Goal: Communication & Community: Answer question/provide support

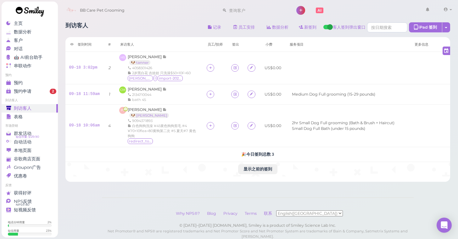
drag, startPoint x: 165, startPoint y: 12, endPoint x: 248, endPoint y: 19, distance: 83.3
click at [248, 19] on div "到访客人 记录 员工安排 数据分析 新签到 客人签到弹出窗口 iPad 签到 点击到签到页面 员工任务页面 签到时间 #" at bounding box center [258, 100] width 401 height 164
click at [34, 85] on link "预约" at bounding box center [30, 83] width 56 height 8
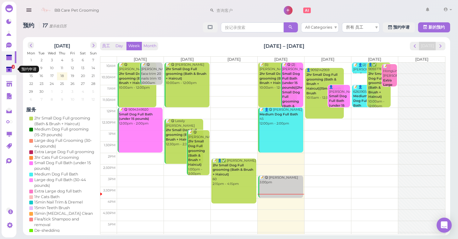
click at [7, 68] on polygon at bounding box center [9, 67] width 6 height 1
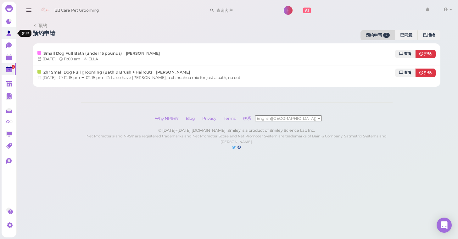
click at [9, 32] on polygon at bounding box center [9, 32] width 3 height 3
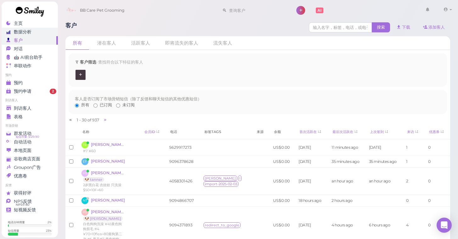
click at [37, 28] on link "数据分析" at bounding box center [30, 32] width 56 height 8
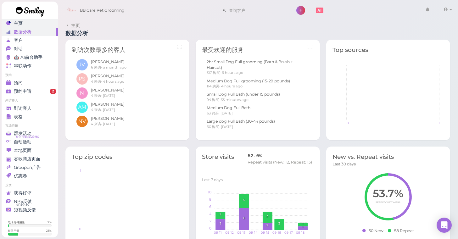
click at [39, 24] on div "主页" at bounding box center [28, 23] width 45 height 5
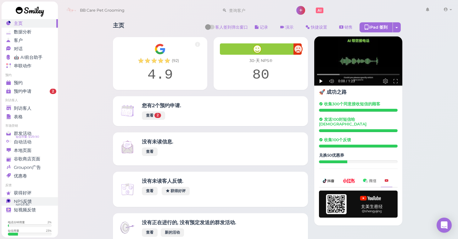
click at [45, 197] on link "NPS反馈 NPS® 80 0" at bounding box center [30, 201] width 56 height 8
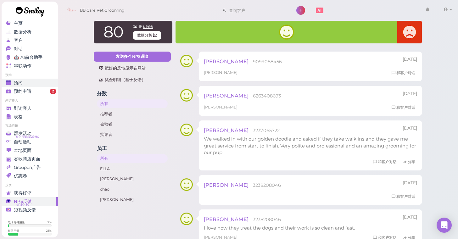
click at [32, 80] on div "预约" at bounding box center [28, 82] width 45 height 5
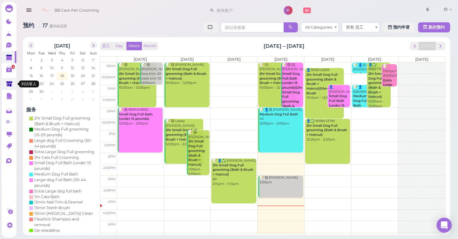
click at [13, 86] on link at bounding box center [9, 84] width 15 height 12
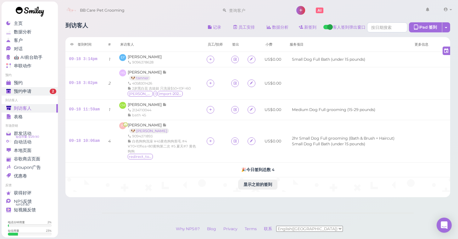
click at [42, 93] on div "预约申请" at bounding box center [28, 91] width 45 height 5
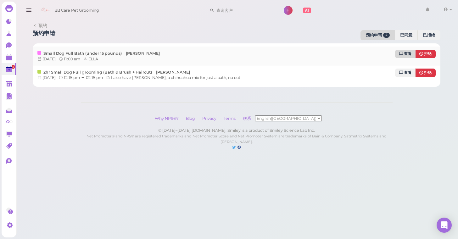
click at [407, 52] on span "查看" at bounding box center [408, 54] width 8 height 4
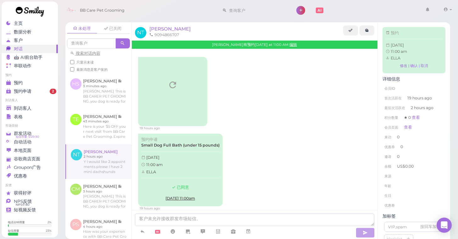
scroll to position [8, 0]
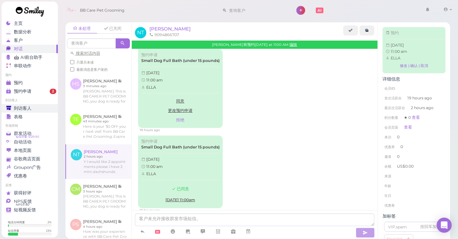
click at [29, 107] on span "到访客人" at bounding box center [23, 108] width 18 height 5
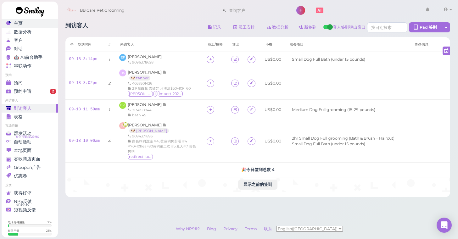
click at [48, 24] on div "主页" at bounding box center [28, 23] width 45 height 5
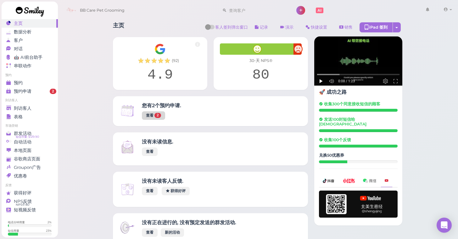
click at [151, 119] on link "查看 2" at bounding box center [153, 115] width 23 height 8
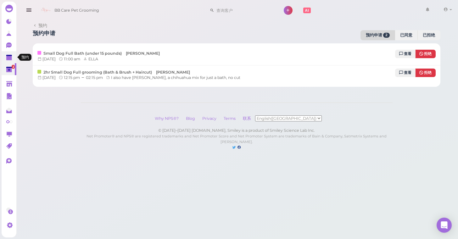
click at [8, 60] on polygon at bounding box center [9, 58] width 6 height 4
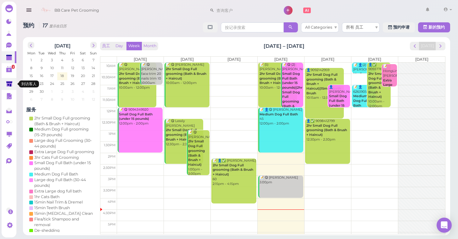
click at [12, 82] on icon at bounding box center [9, 84] width 6 height 5
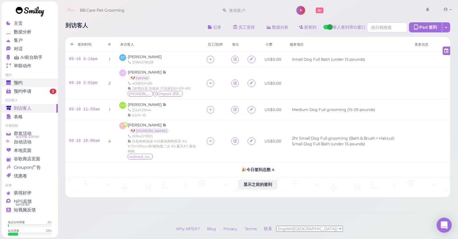
click at [31, 83] on div "预约" at bounding box center [28, 82] width 45 height 5
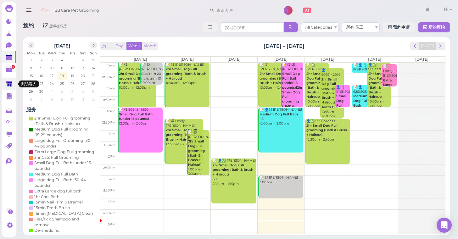
click at [10, 80] on link at bounding box center [9, 84] width 15 height 12
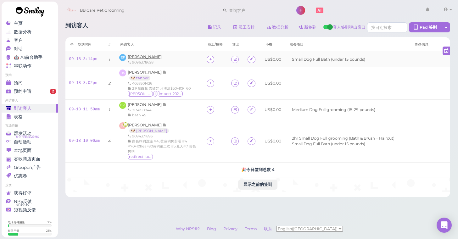
click at [146, 56] on span "[PERSON_NAME]" at bounding box center [145, 56] width 34 height 5
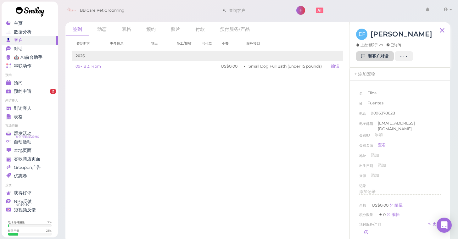
click at [367, 57] on link "和客户对话" at bounding box center [375, 56] width 38 height 10
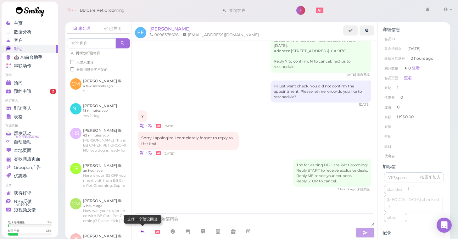
click at [140, 232] on icon at bounding box center [142, 231] width 5 height 6
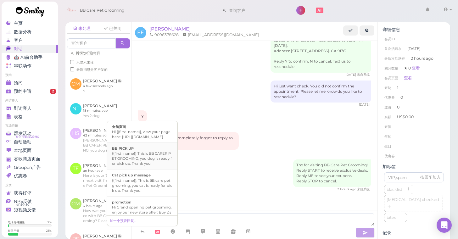
click at [152, 160] on div "{{first_name}} This is BB CARER PET GROOMING, you dog is ready for pick up. Tha…" at bounding box center [142, 158] width 61 height 15
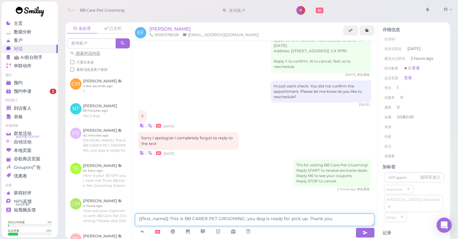
drag, startPoint x: 171, startPoint y: 219, endPoint x: 132, endPoint y: 215, distance: 38.5
click at [132, 215] on div "{{first_name}} This is BB CARER PET GROOMING, you dog is ready for pick up. Tha…" at bounding box center [255, 224] width 246 height 29
type textarea "this is BB CARER PET GROOMING, you dog is ready for pick up. Thank you."
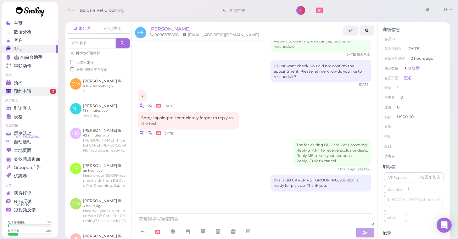
drag, startPoint x: 32, startPoint y: 86, endPoint x: 32, endPoint y: 90, distance: 4.4
click at [32, 87] on ul "预约 预约 预约申请 2" at bounding box center [30, 84] width 56 height 23
click at [38, 108] on div "到访客人" at bounding box center [28, 108] width 45 height 5
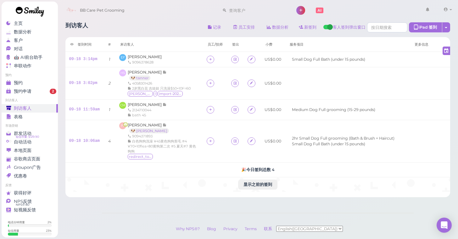
click at [34, 105] on link "到访客人" at bounding box center [30, 108] width 56 height 8
click at [34, 48] on div "对话" at bounding box center [28, 48] width 45 height 5
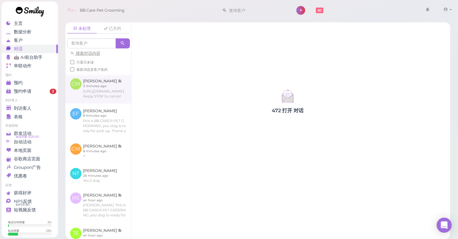
click at [121, 100] on link at bounding box center [98, 89] width 66 height 30
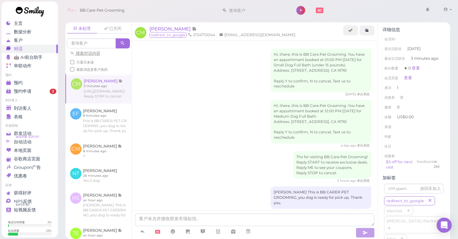
scroll to position [160, 0]
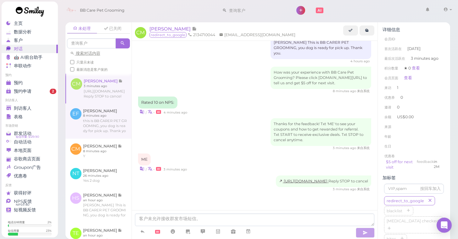
click at [128, 132] on link at bounding box center [98, 120] width 66 height 35
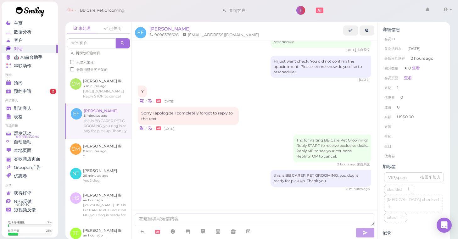
scroll to position [102, 0]
click at [32, 107] on div "到访客人" at bounding box center [28, 108] width 45 height 5
